Goal: Obtain resource: Download file/media

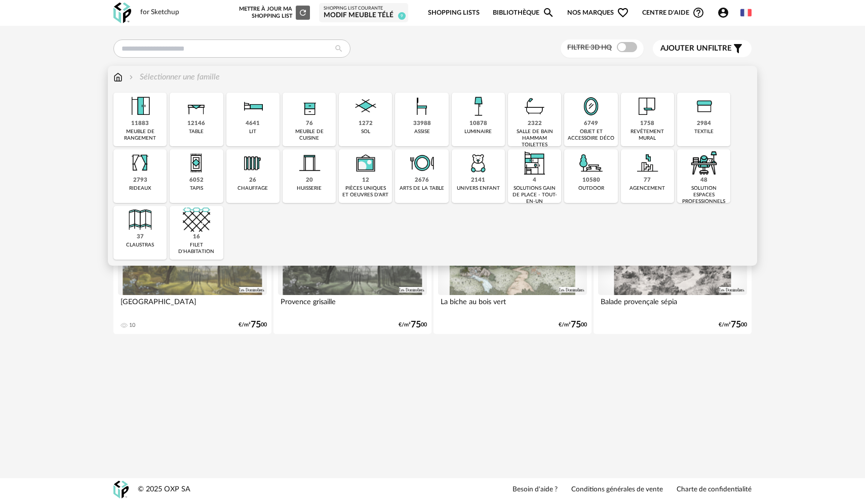
click at [582, 123] on div "6749 objet et accessoire déco" at bounding box center [590, 120] width 53 height 54
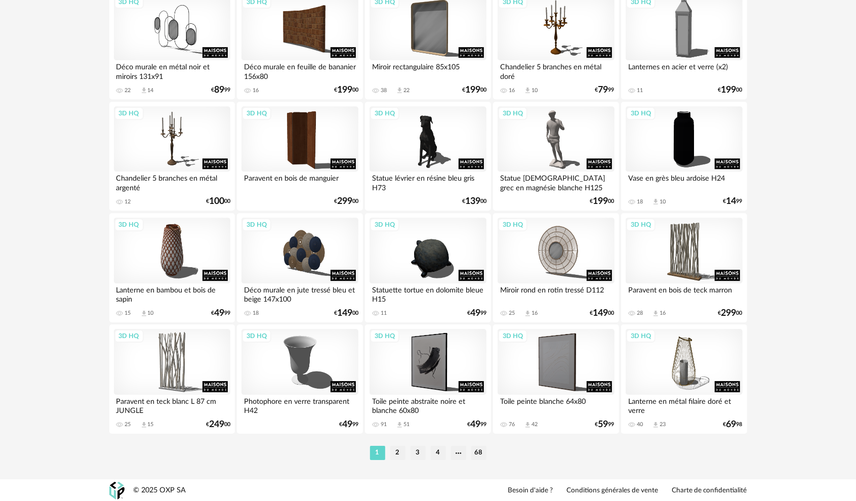
scroll to position [1939, 0]
click at [395, 455] on li "2" at bounding box center [397, 453] width 15 height 14
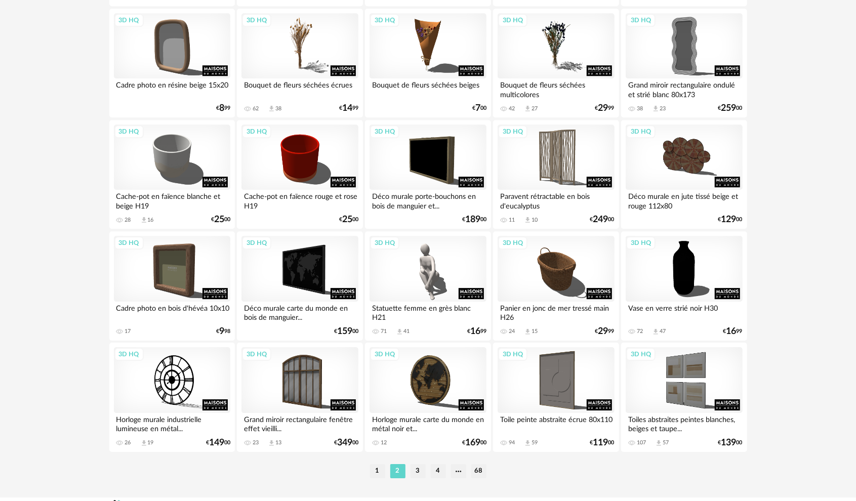
scroll to position [1939, 0]
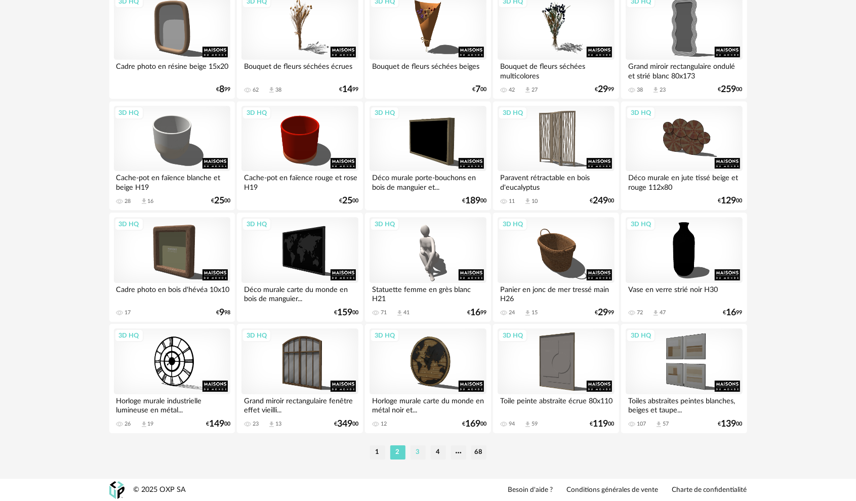
click at [417, 453] on li "3" at bounding box center [418, 453] width 15 height 14
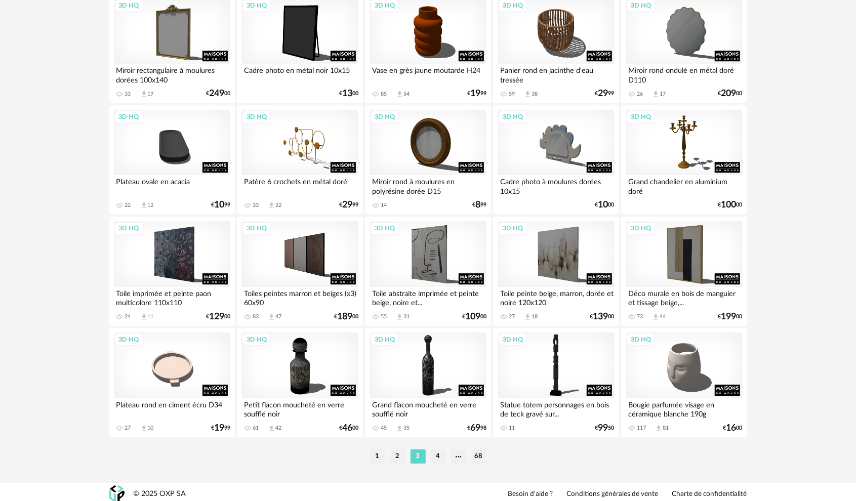
scroll to position [1939, 0]
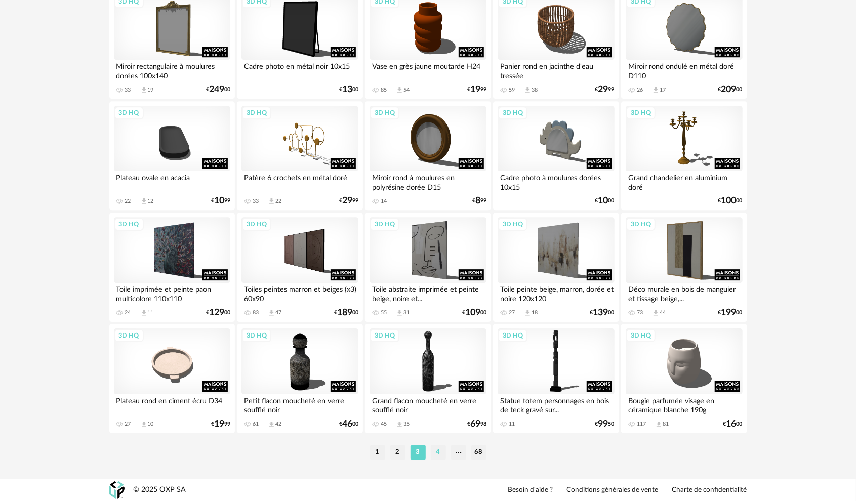
click at [438, 454] on li "4" at bounding box center [438, 453] width 15 height 14
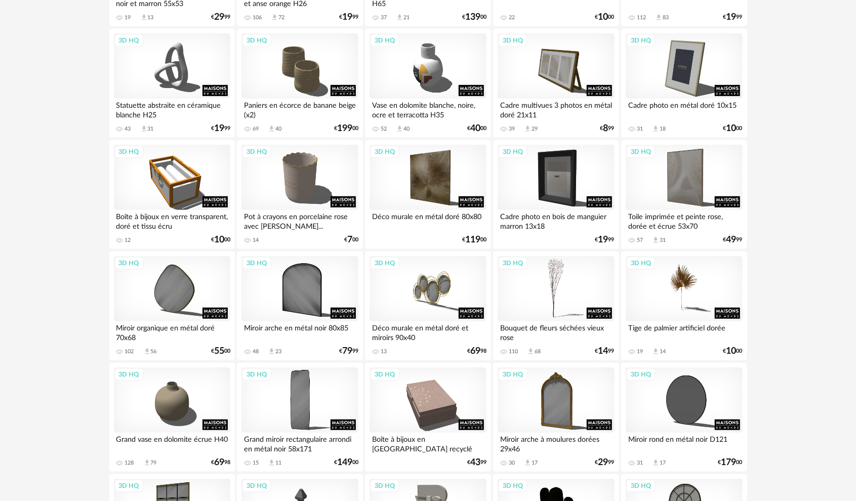
scroll to position [456, 0]
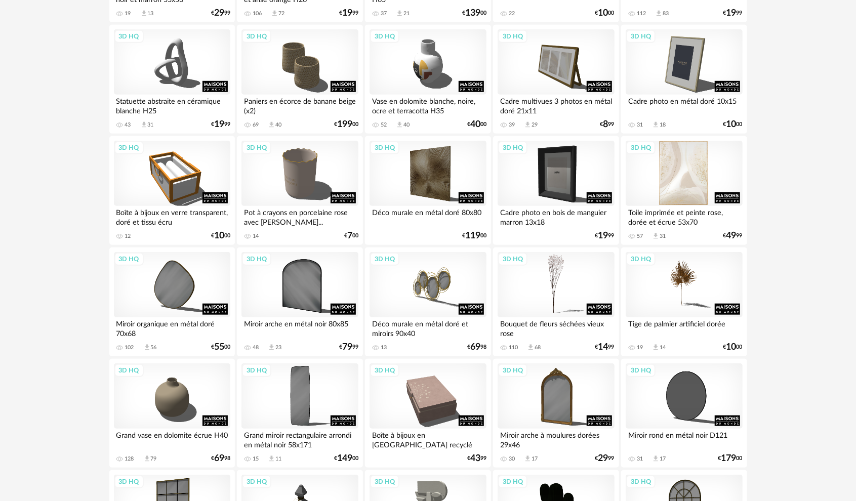
click at [685, 189] on div "3D HQ" at bounding box center [684, 174] width 116 height 66
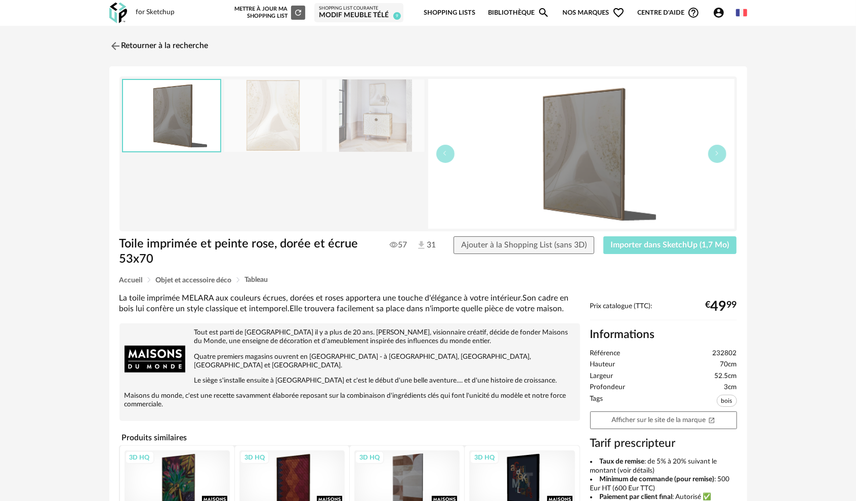
click at [672, 247] on span "Importer dans SketchUp (1,7 Mo)" at bounding box center [670, 245] width 118 height 8
click at [132, 47] on link "Retourner à la recherche" at bounding box center [156, 46] width 99 height 22
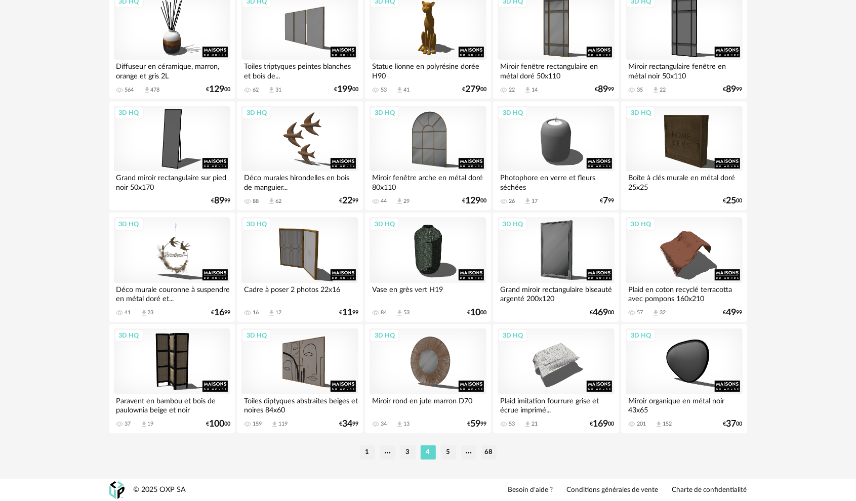
scroll to position [1939, 0]
click at [450, 457] on li "5" at bounding box center [448, 453] width 15 height 14
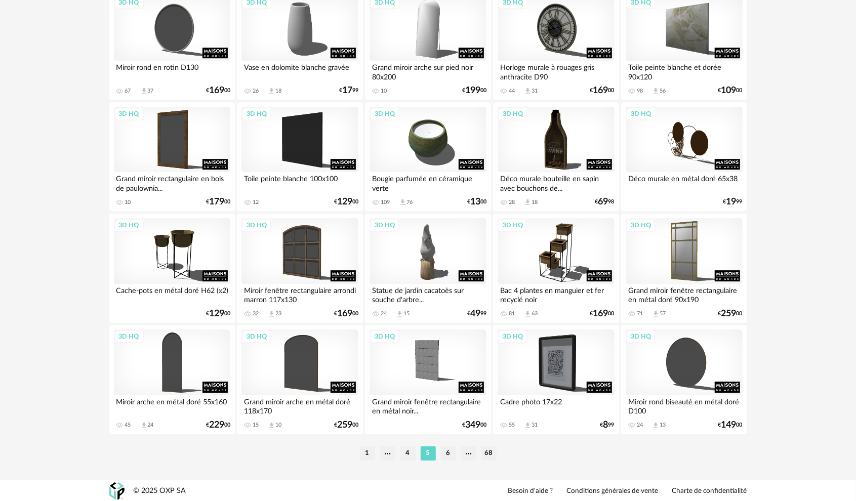
scroll to position [1939, 0]
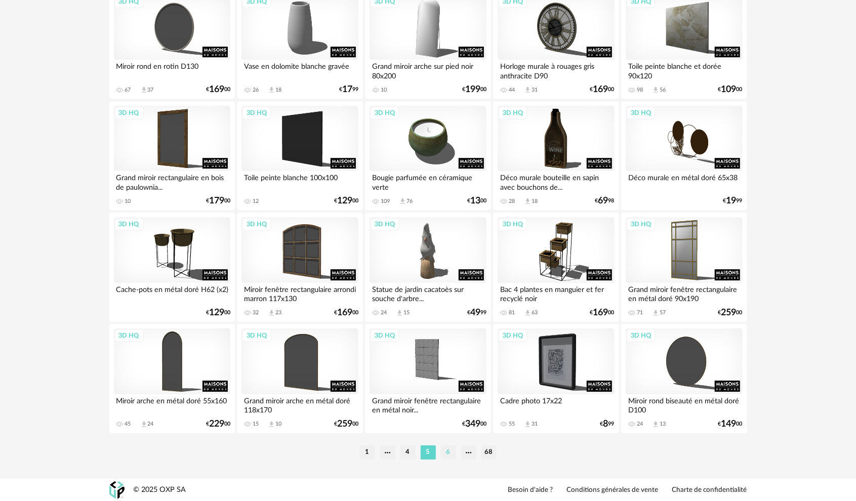
click at [447, 455] on li "6" at bounding box center [448, 453] width 15 height 14
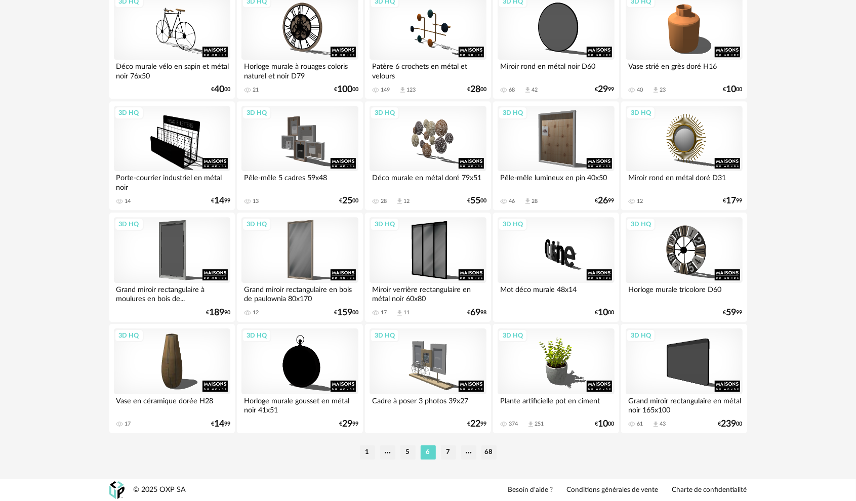
scroll to position [1939, 0]
click at [449, 453] on li "7" at bounding box center [448, 453] width 15 height 14
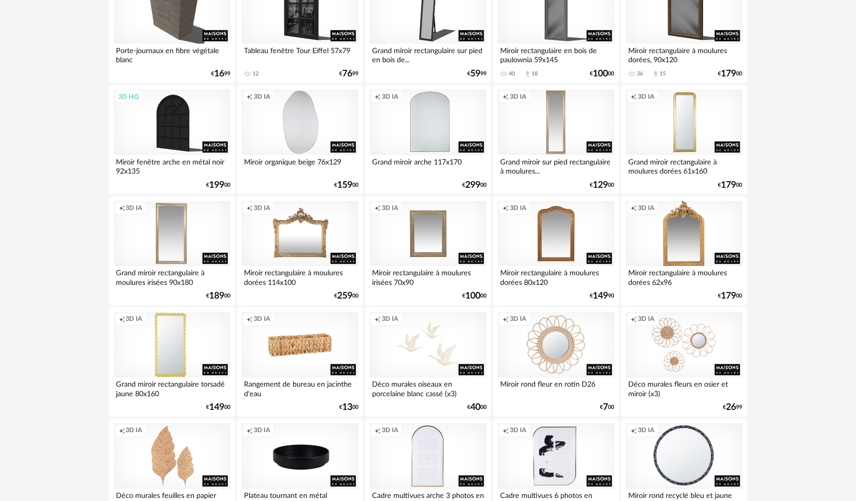
scroll to position [1063, 0]
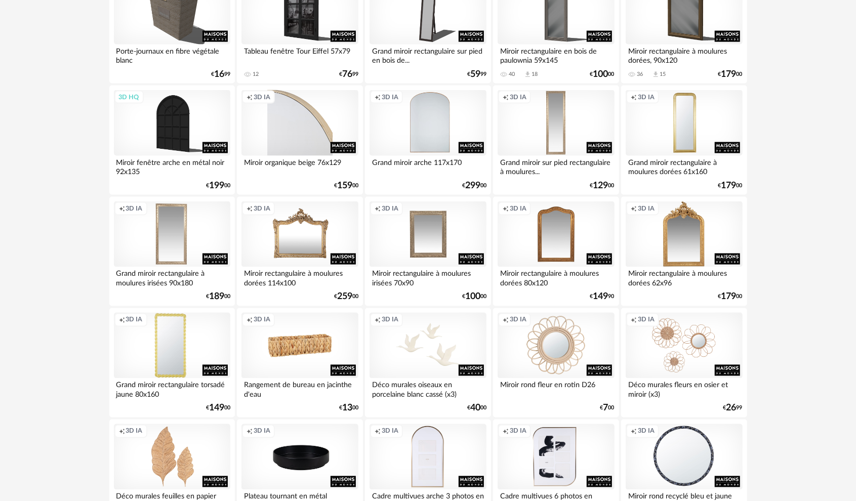
click at [313, 129] on div "Creation icon 3D IA" at bounding box center [300, 123] width 116 height 66
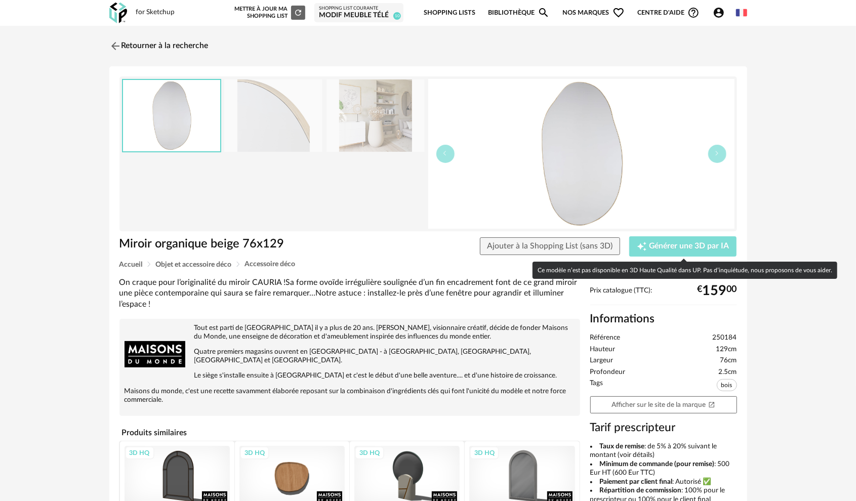
click at [664, 248] on span "Générer une 3D par IA" at bounding box center [690, 247] width 80 height 8
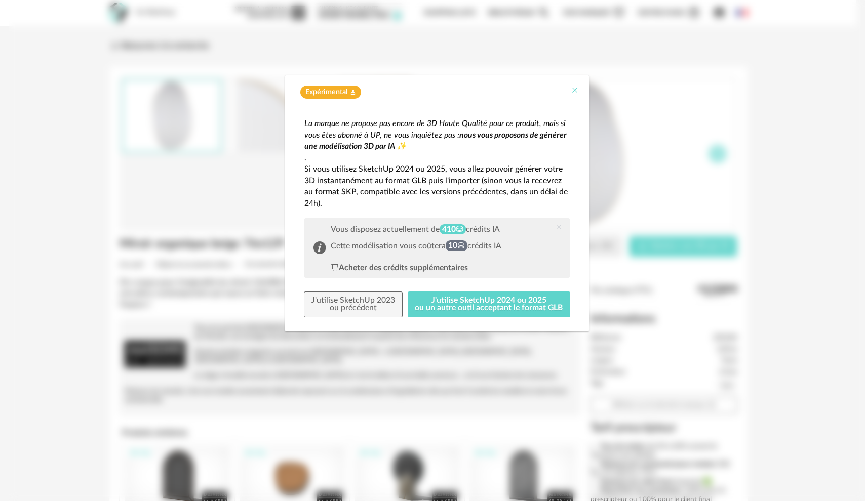
click at [574, 91] on icon "Close" at bounding box center [575, 90] width 8 height 8
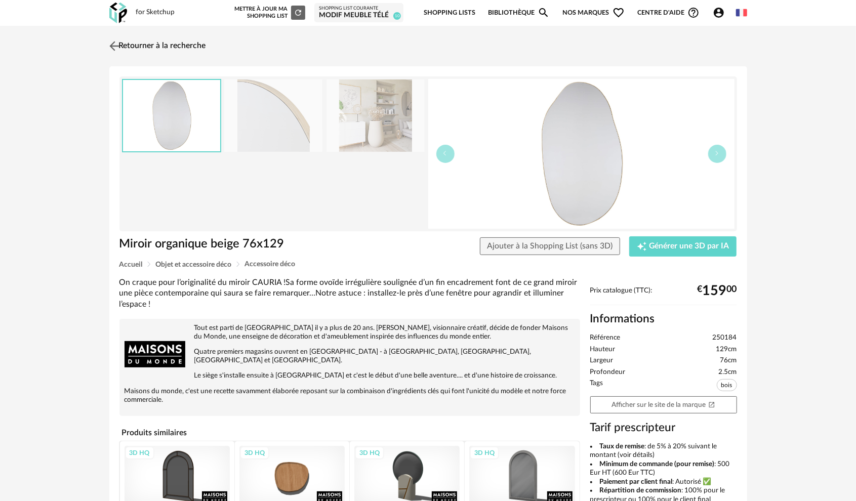
click at [121, 43] on img at bounding box center [114, 45] width 15 height 15
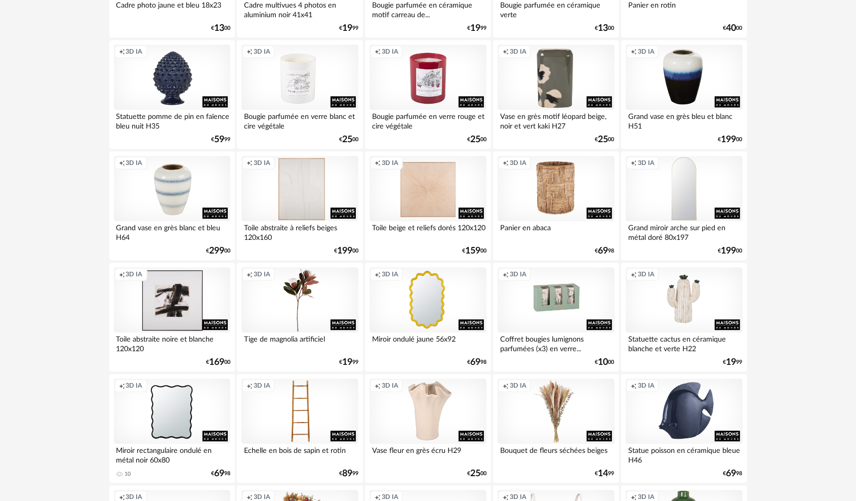
scroll to position [1671, 0]
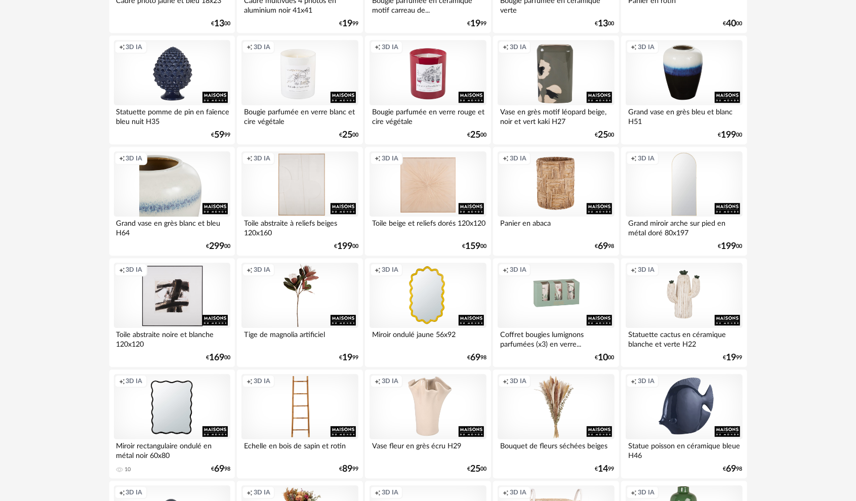
click at [160, 198] on div "Creation icon 3D IA" at bounding box center [172, 184] width 116 height 66
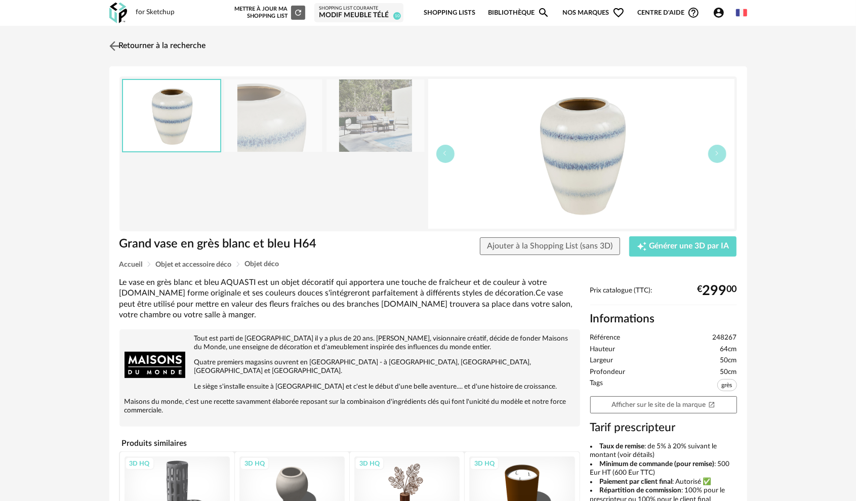
click at [126, 47] on link "Retourner à la recherche" at bounding box center [156, 46] width 99 height 22
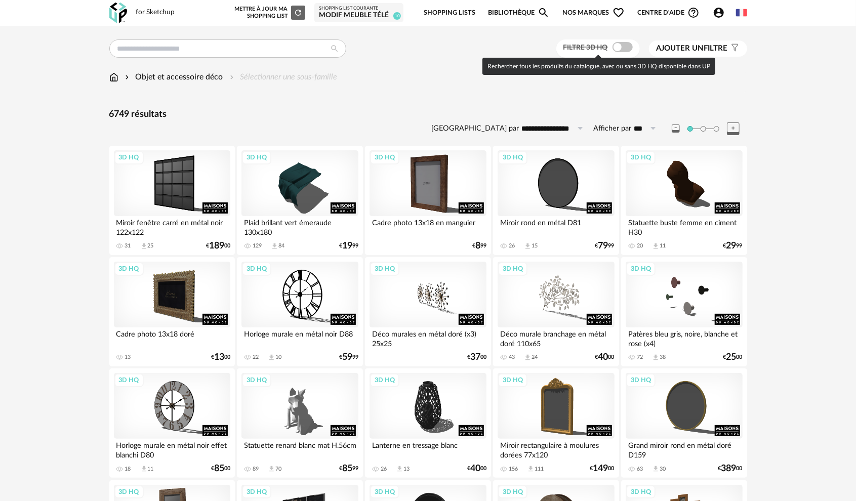
click at [596, 48] on span "Filtre 3D HQ" at bounding box center [586, 47] width 45 height 7
click at [616, 47] on span at bounding box center [623, 47] width 20 height 10
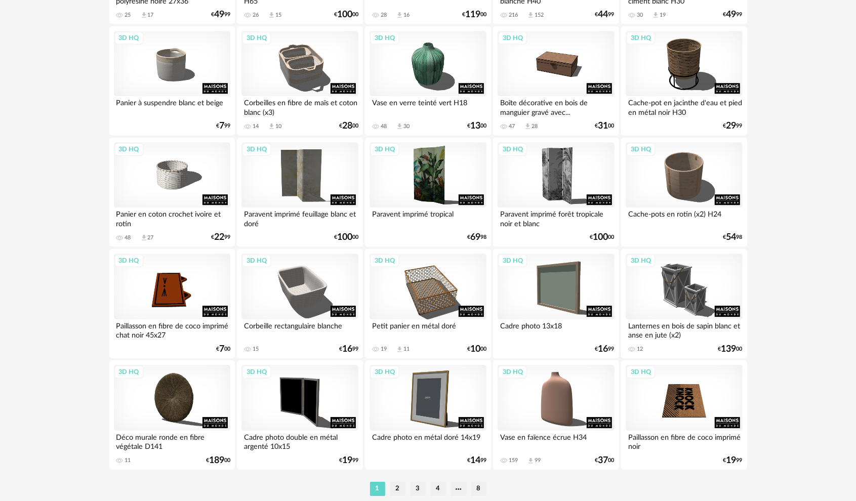
scroll to position [1939, 0]
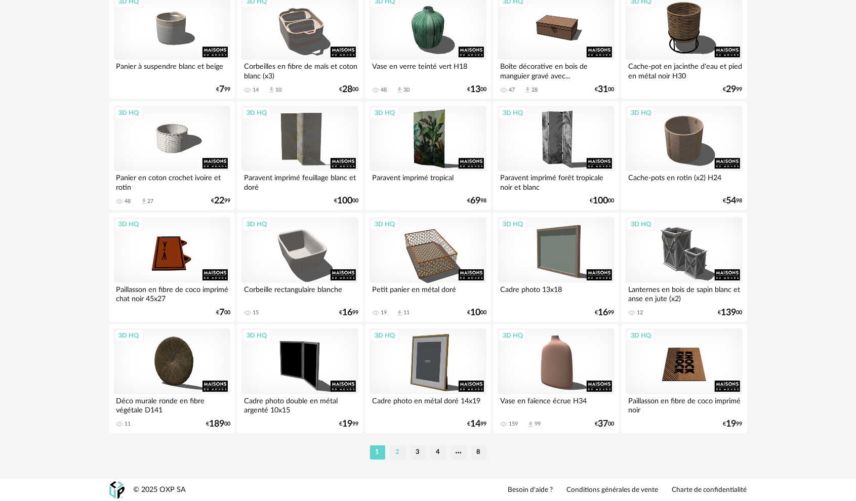
click at [396, 449] on li "2" at bounding box center [397, 453] width 15 height 14
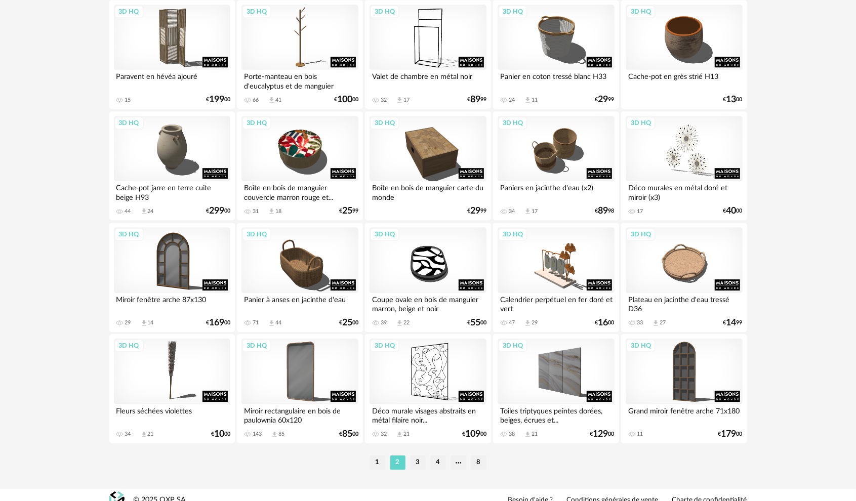
scroll to position [1939, 0]
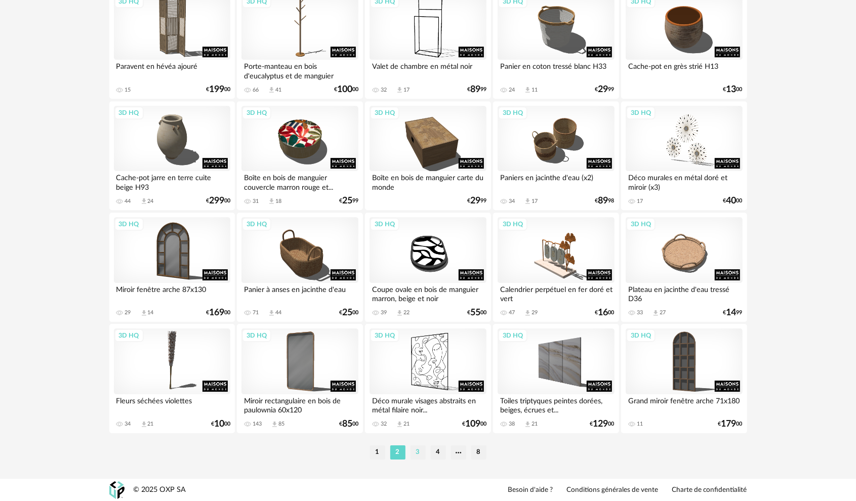
click at [421, 449] on li "3" at bounding box center [418, 453] width 15 height 14
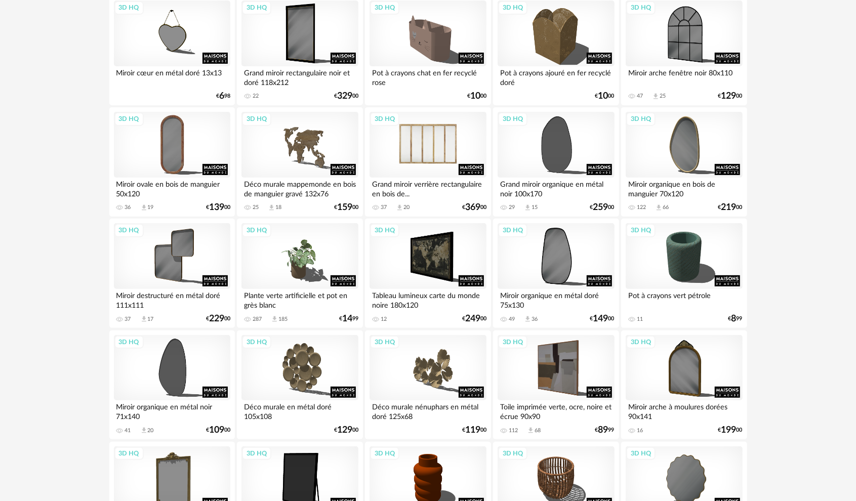
scroll to position [152, 0]
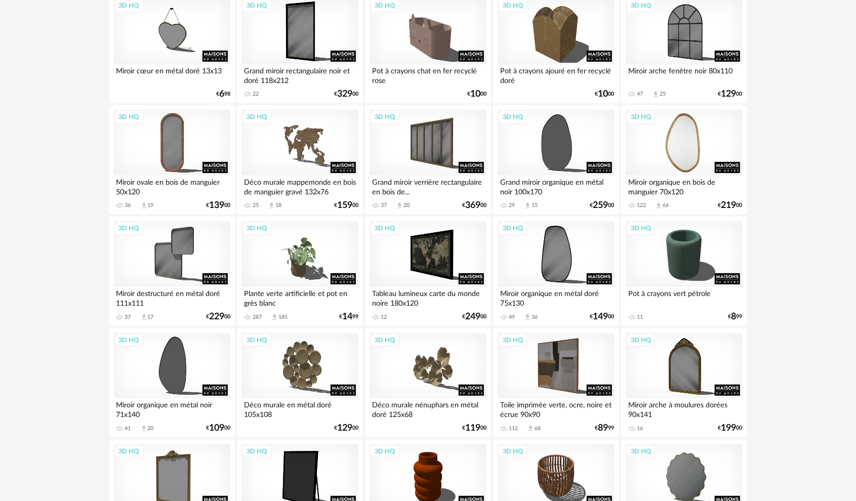
click at [698, 144] on div "3D HQ" at bounding box center [684, 143] width 116 height 66
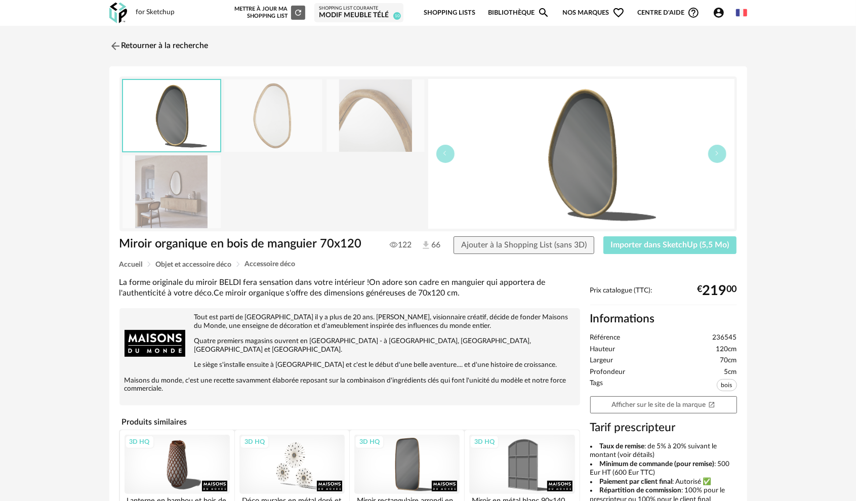
click at [688, 241] on span "Importer dans SketchUp (5,5 Mo)" at bounding box center [670, 245] width 118 height 8
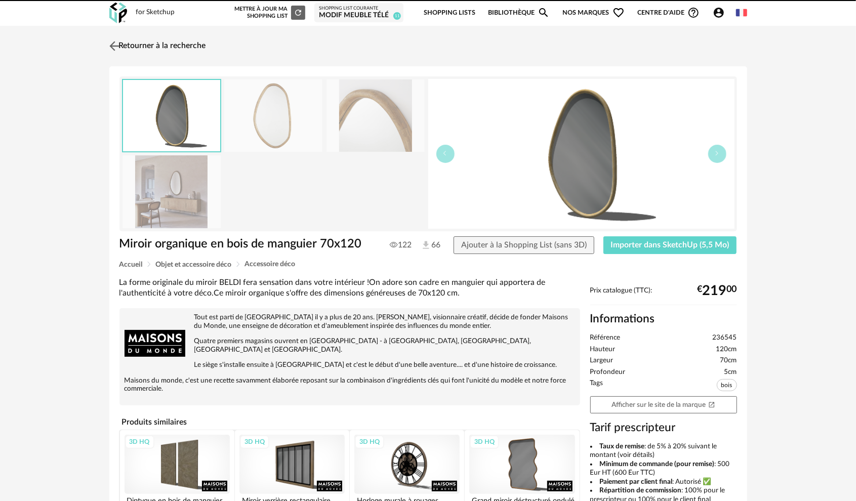
click at [112, 47] on img at bounding box center [114, 45] width 15 height 15
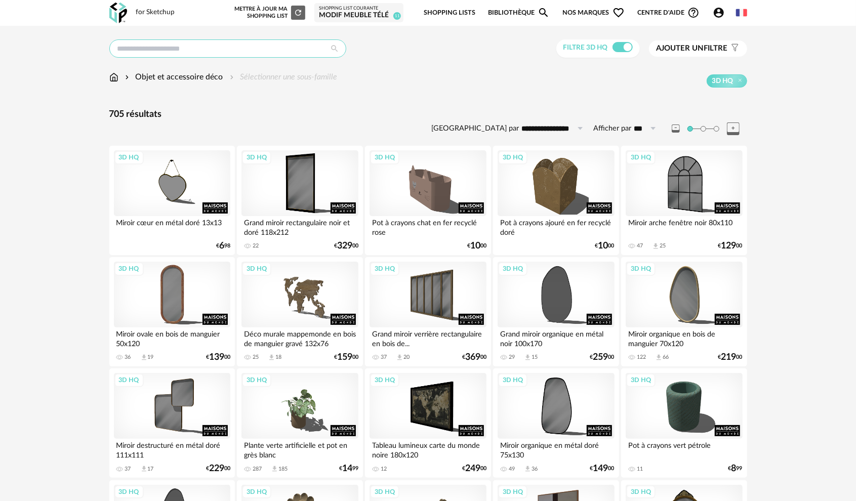
click at [214, 51] on input "text" at bounding box center [227, 48] width 237 height 18
type input "********"
type input "**********"
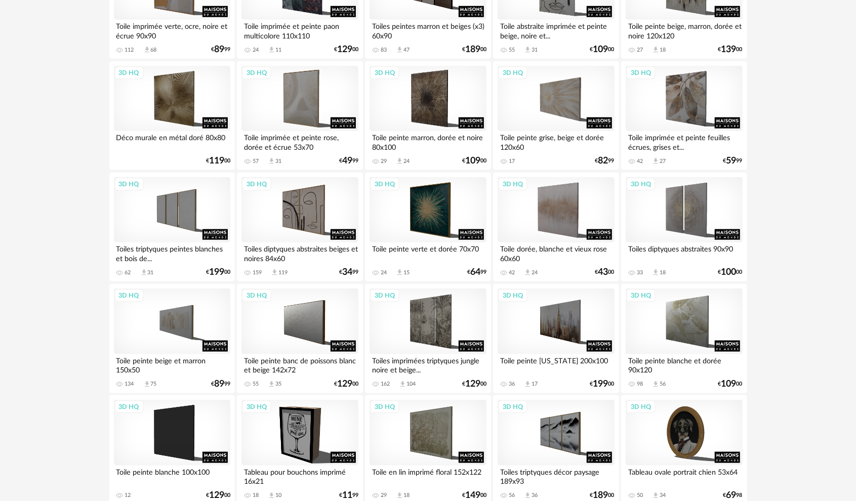
scroll to position [610, 0]
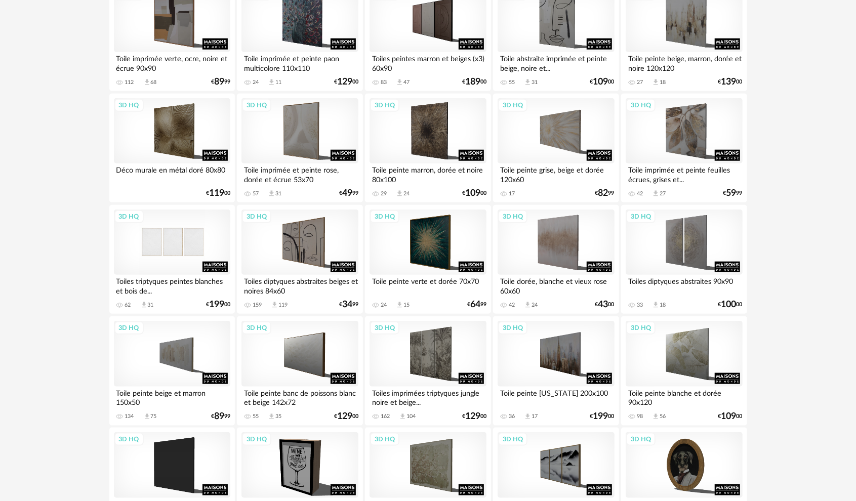
click at [194, 246] on div "3D HQ" at bounding box center [172, 243] width 116 height 66
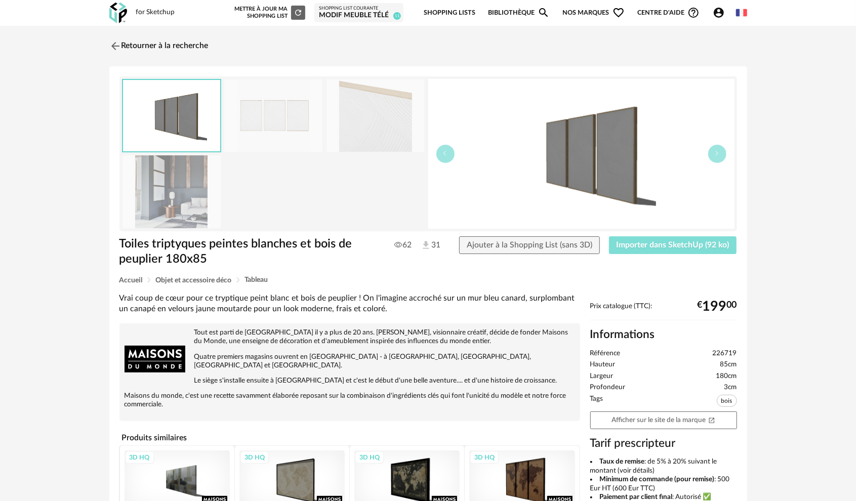
click at [657, 246] on span "Importer dans SketchUp (92 ko)" at bounding box center [673, 245] width 113 height 8
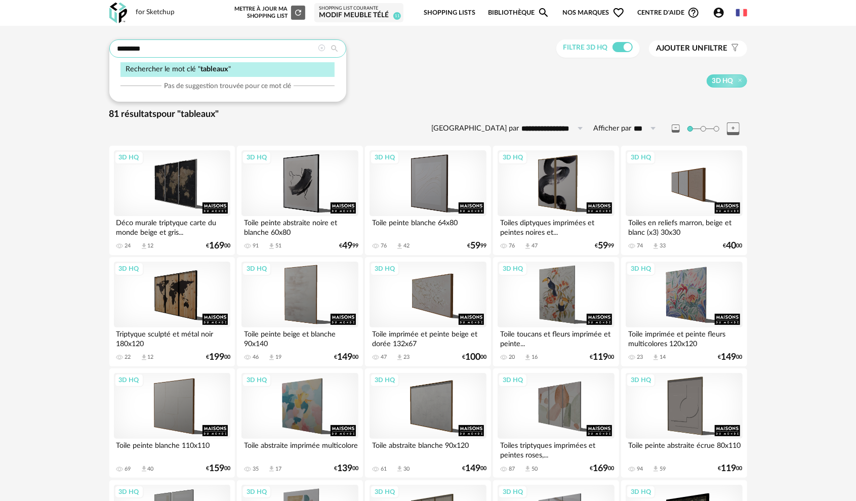
drag, startPoint x: 179, startPoint y: 50, endPoint x: 116, endPoint y: 51, distance: 63.3
click at [116, 51] on input "********" at bounding box center [227, 48] width 237 height 18
type input "*****"
type input "**********"
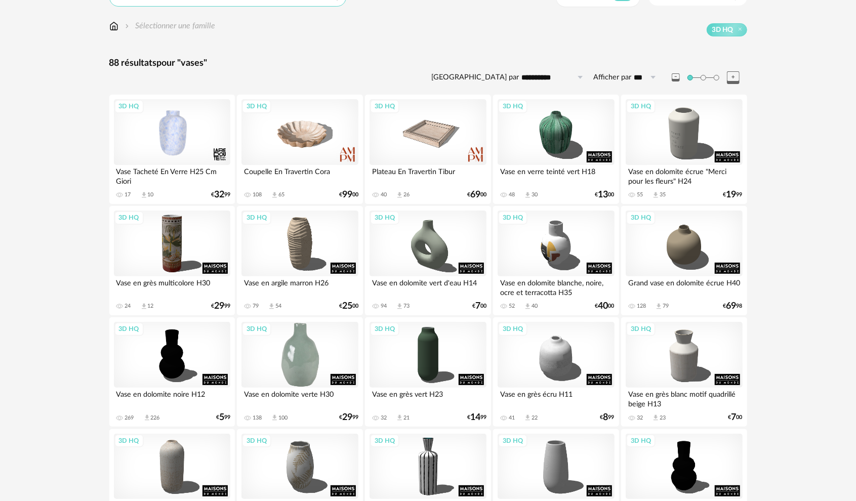
scroll to position [51, 0]
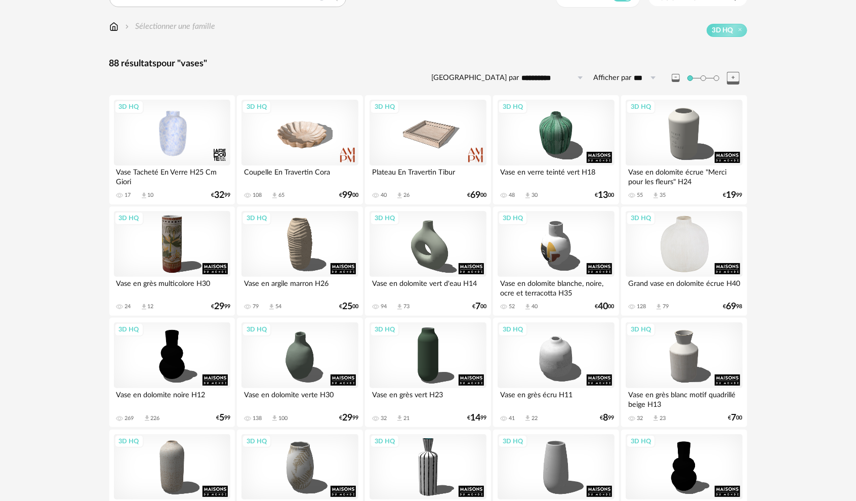
click at [672, 249] on div "3D HQ" at bounding box center [684, 244] width 116 height 66
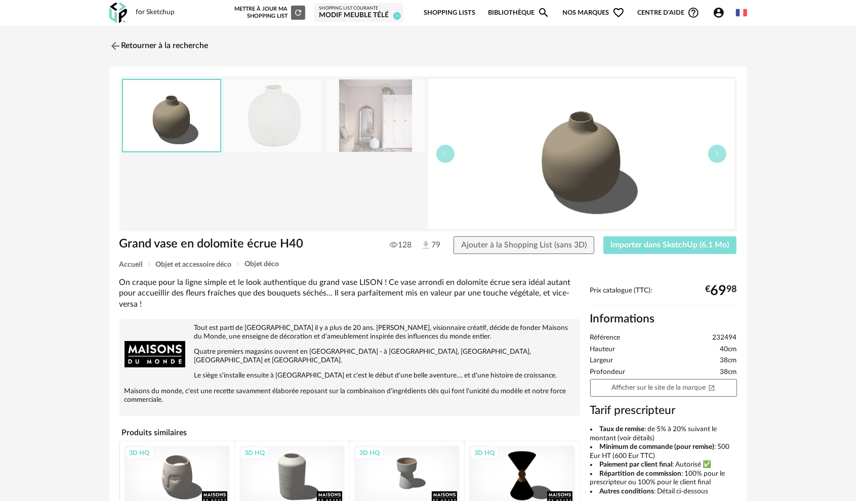
click at [655, 245] on span "Importer dans SketchUp (6,1 Mo)" at bounding box center [670, 245] width 118 height 8
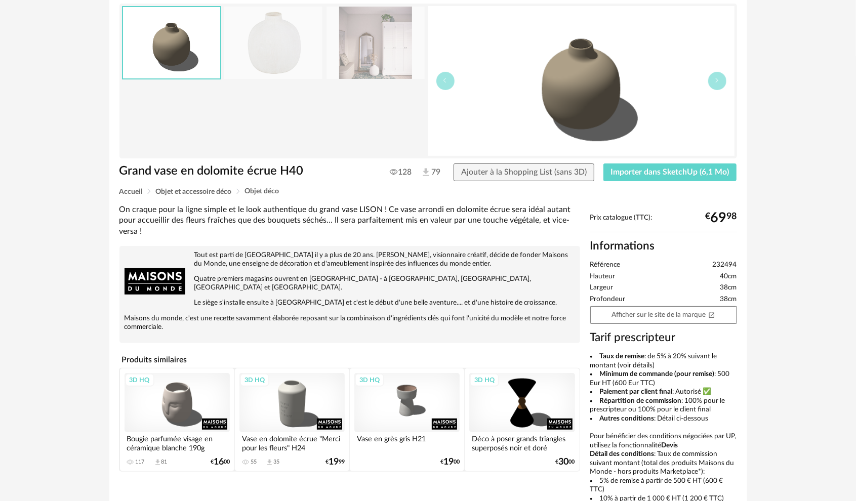
scroll to position [152, 0]
